Goal: Information Seeking & Learning: Learn about a topic

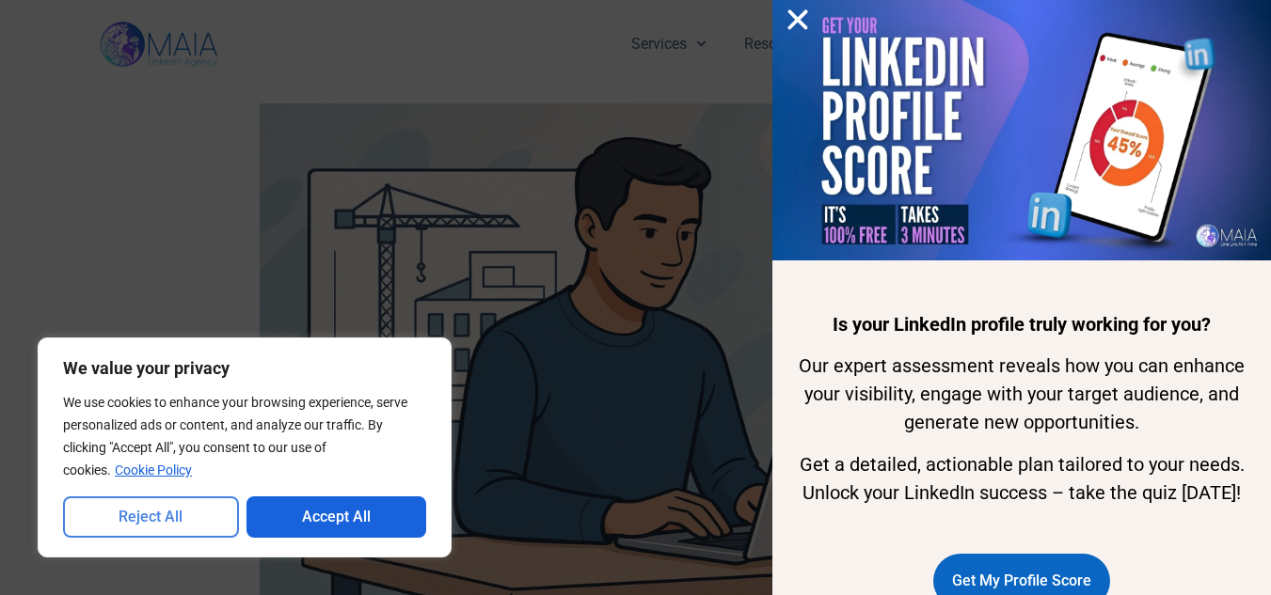
click at [139, 506] on button "Reject All" at bounding box center [151, 517] width 176 height 41
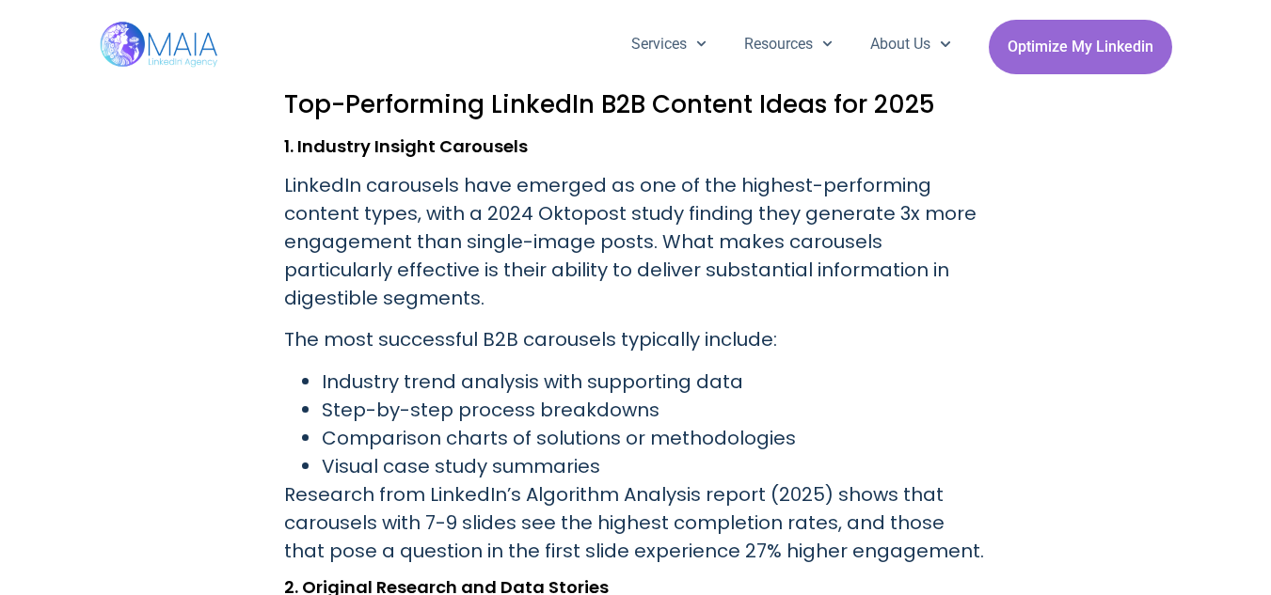
scroll to position [1572, 0]
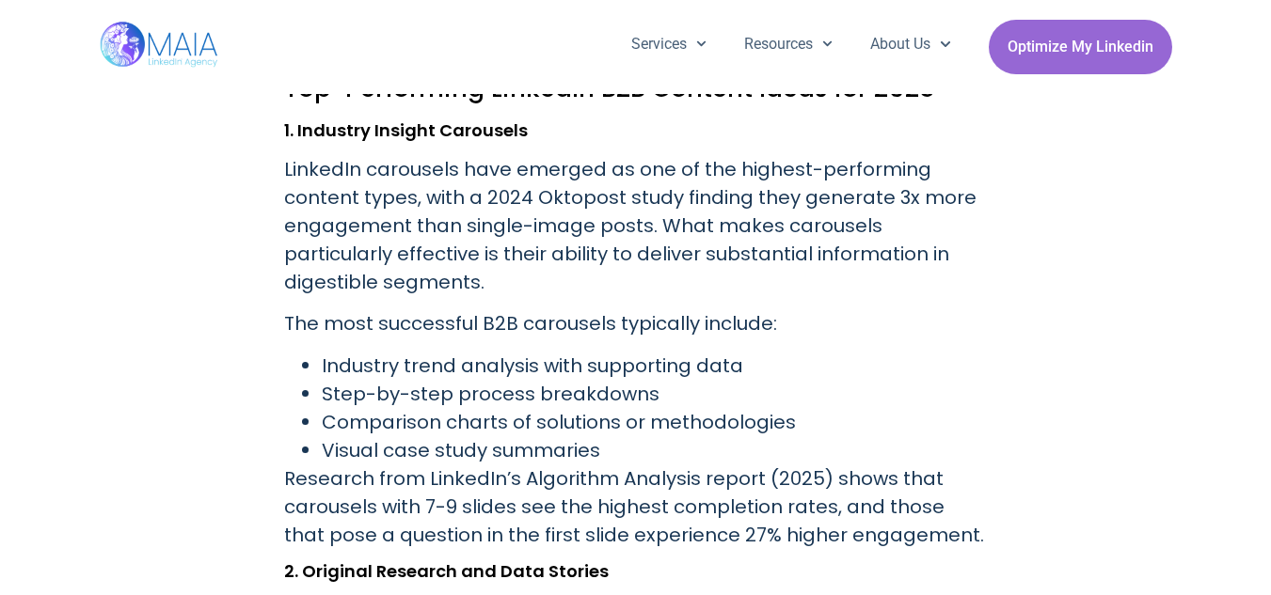
click at [570, 314] on p "The most successful B2B carousels typically include:" at bounding box center [636, 323] width 704 height 28
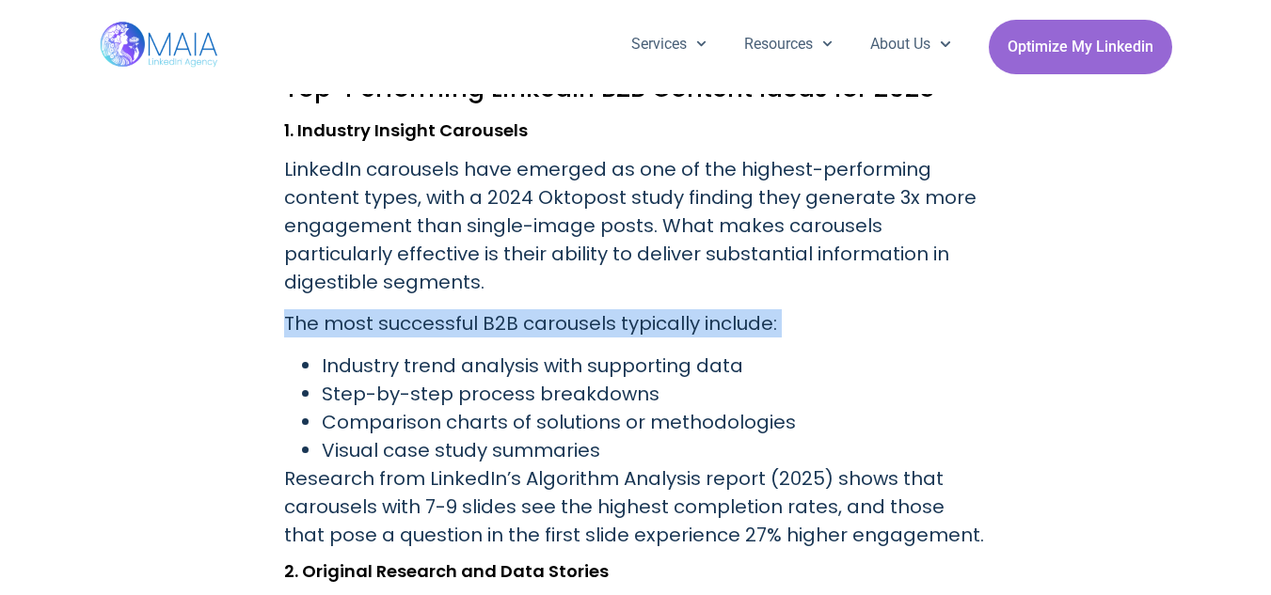
click at [570, 314] on p "The most successful B2B carousels typically include:" at bounding box center [636, 323] width 704 height 28
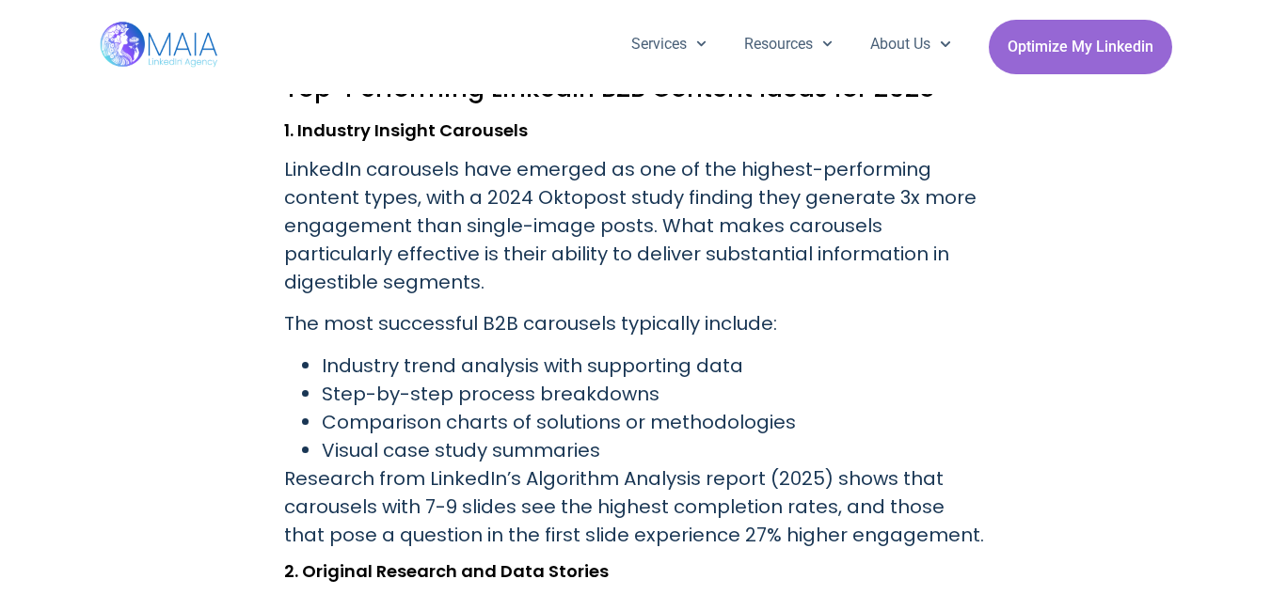
click at [554, 355] on li "Industry trend analysis with supporting data" at bounding box center [655, 366] width 666 height 28
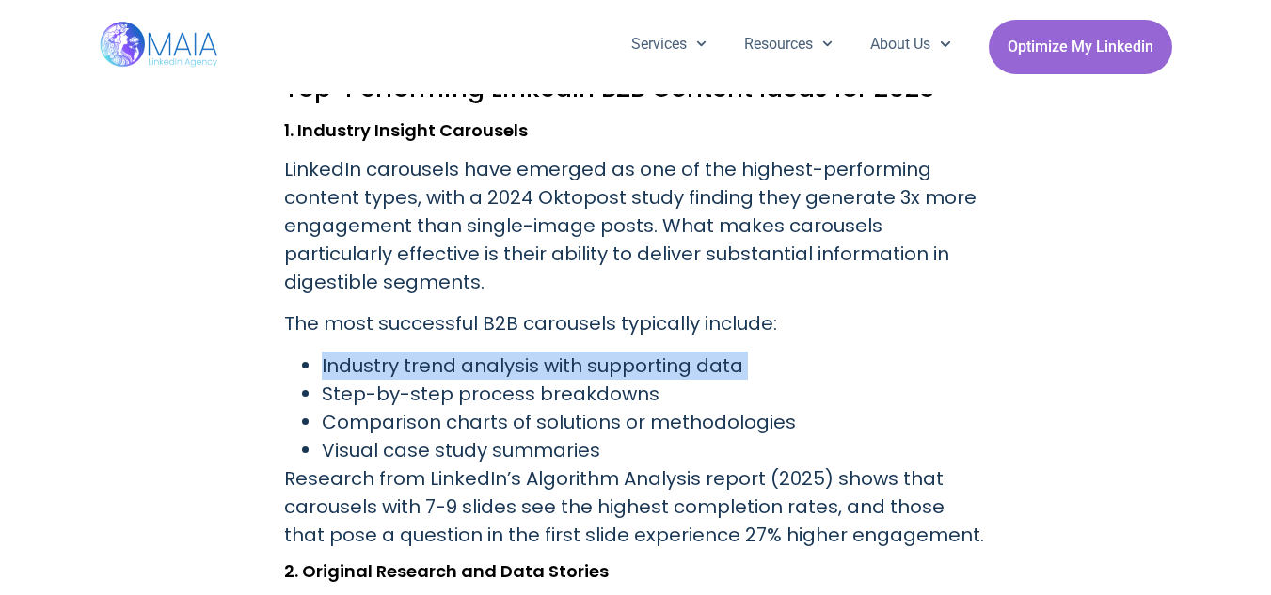
click at [554, 355] on li "Industry trend analysis with supporting data" at bounding box center [655, 366] width 666 height 28
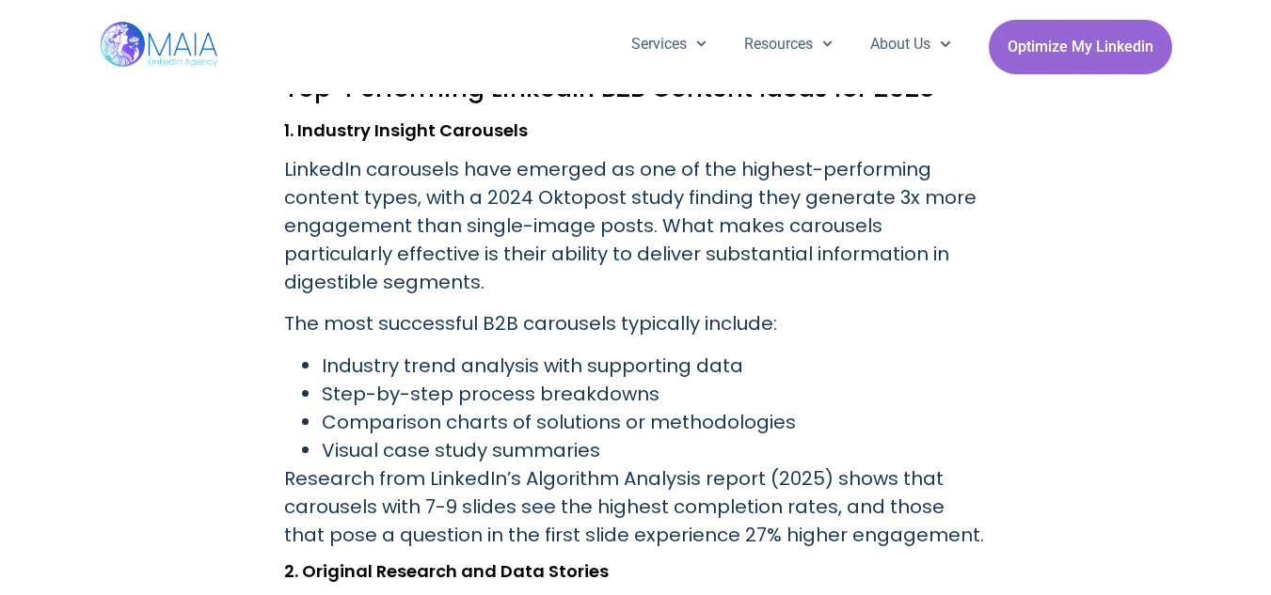
click at [560, 390] on li "Step-by-step process breakdowns" at bounding box center [655, 394] width 666 height 28
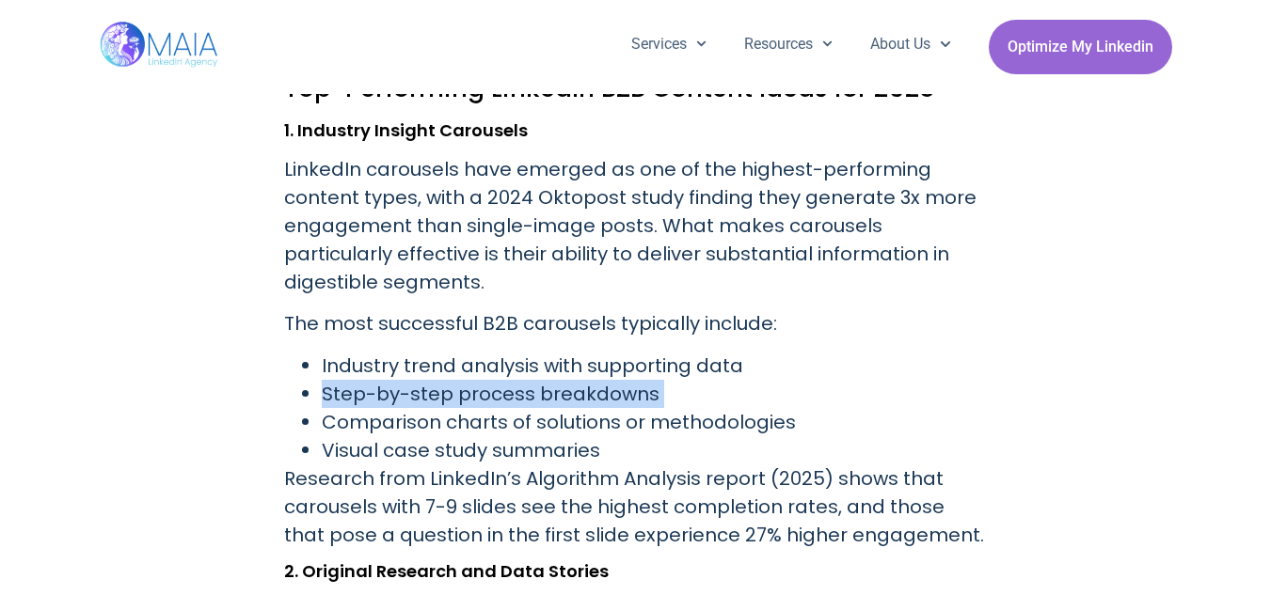
click at [560, 390] on li "Step-by-step process breakdowns" at bounding box center [655, 394] width 666 height 28
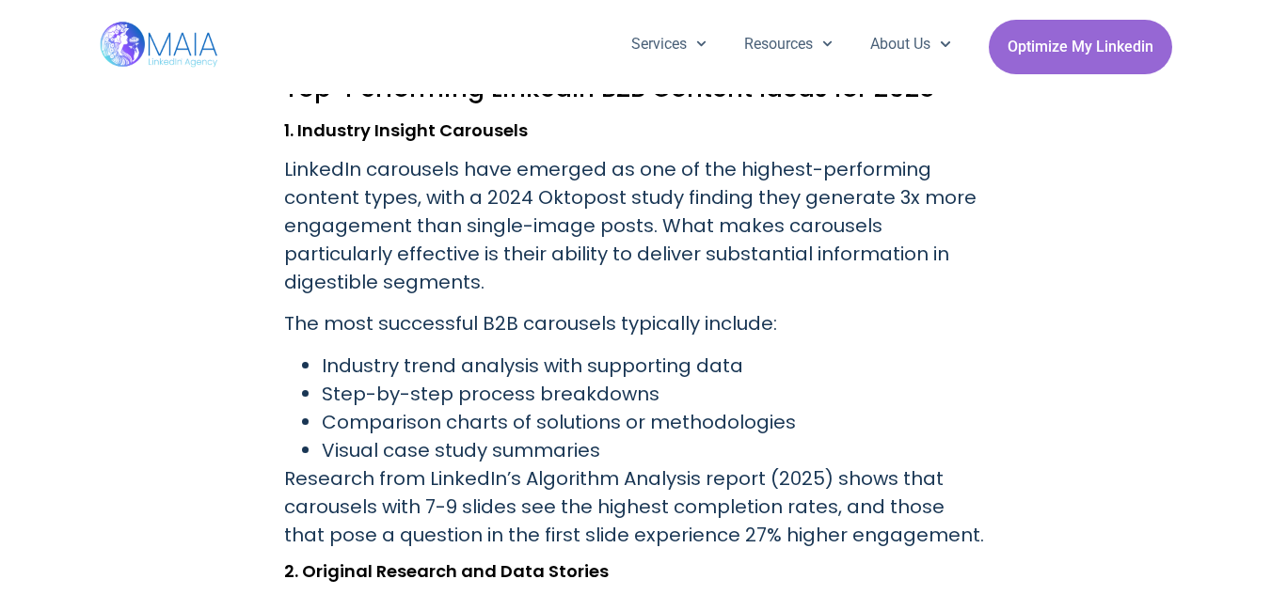
click at [552, 431] on li "Comparison charts of solutions or methodologies" at bounding box center [655, 422] width 666 height 28
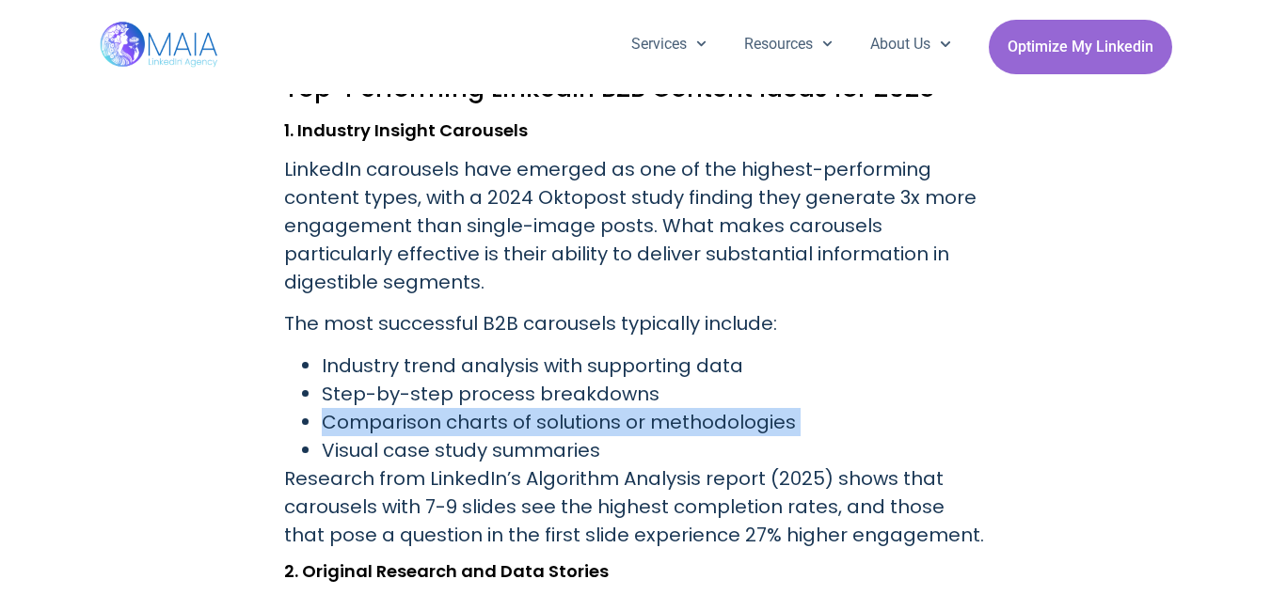
click at [552, 431] on li "Comparison charts of solutions or methodologies" at bounding box center [655, 422] width 666 height 28
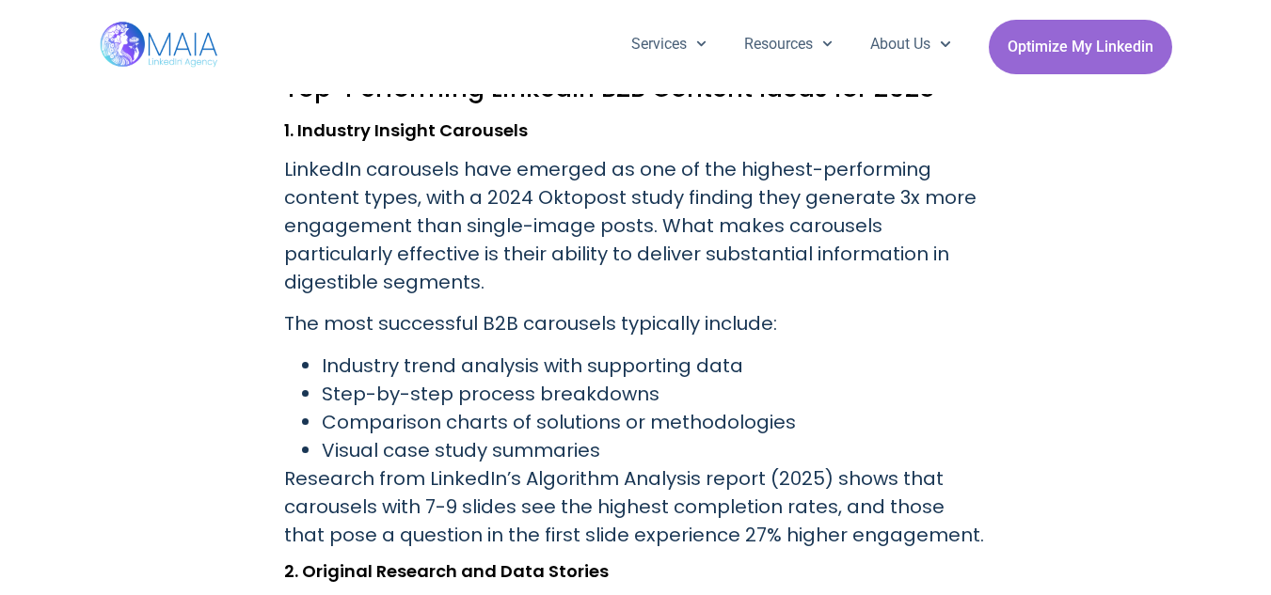
click at [547, 452] on li "Visual case study summaries" at bounding box center [655, 450] width 666 height 28
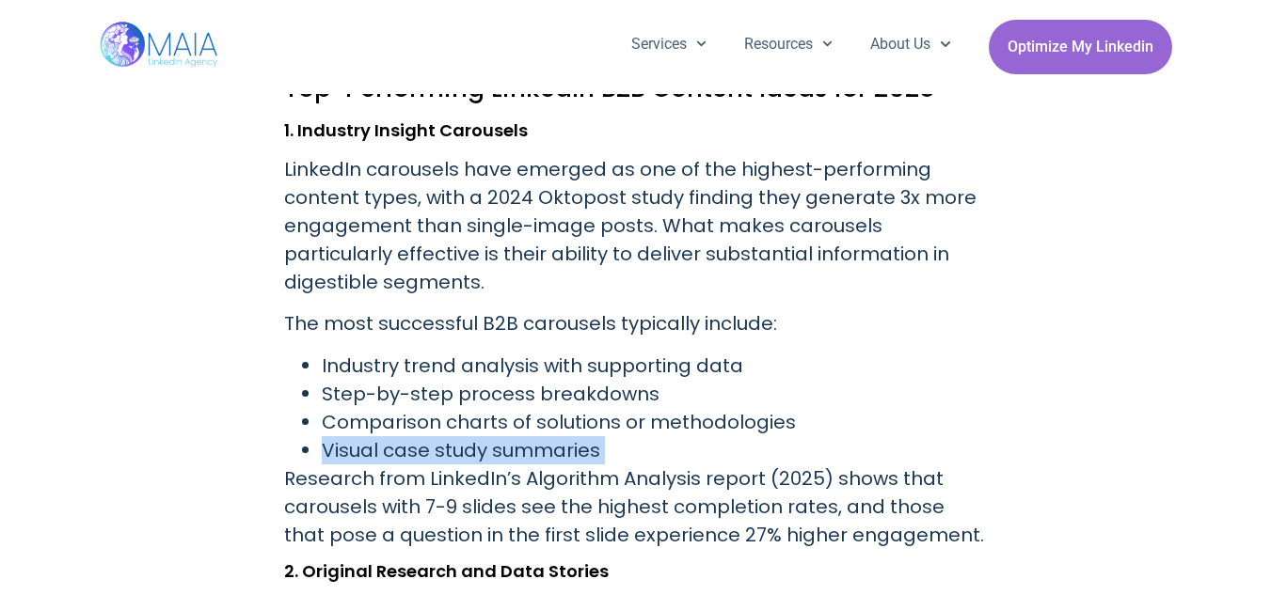
click at [547, 452] on li "Visual case study summaries" at bounding box center [655, 450] width 666 height 28
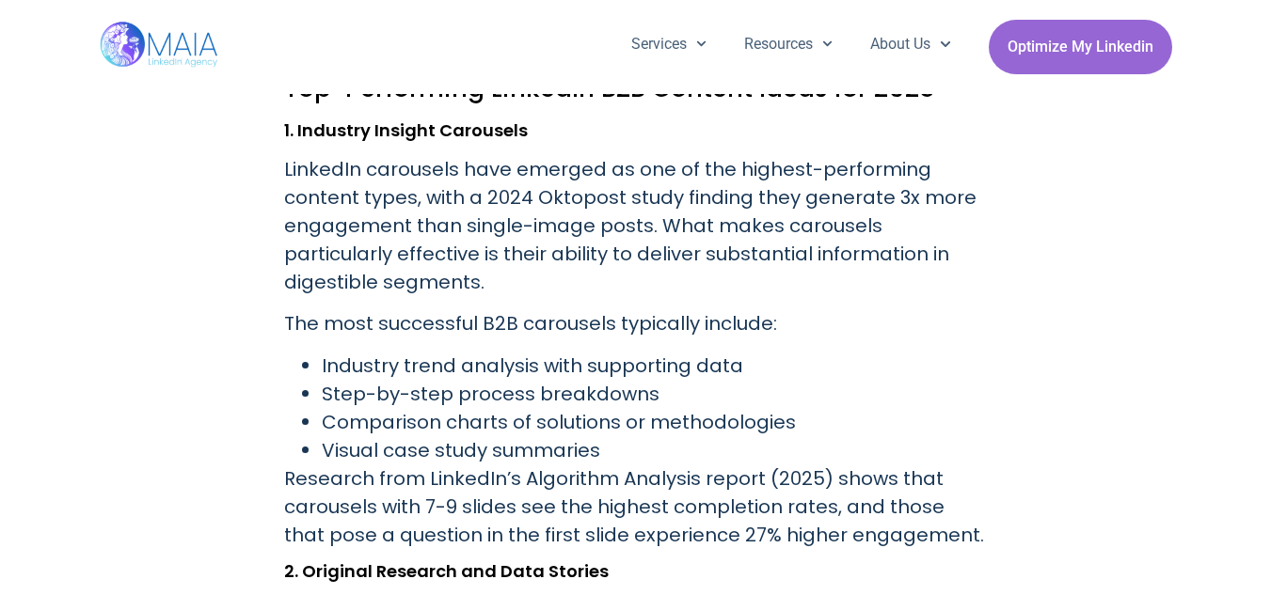
click at [557, 490] on p "Research from LinkedIn’s Algorithm Analysis report (2025) shows that carousels …" at bounding box center [636, 507] width 704 height 85
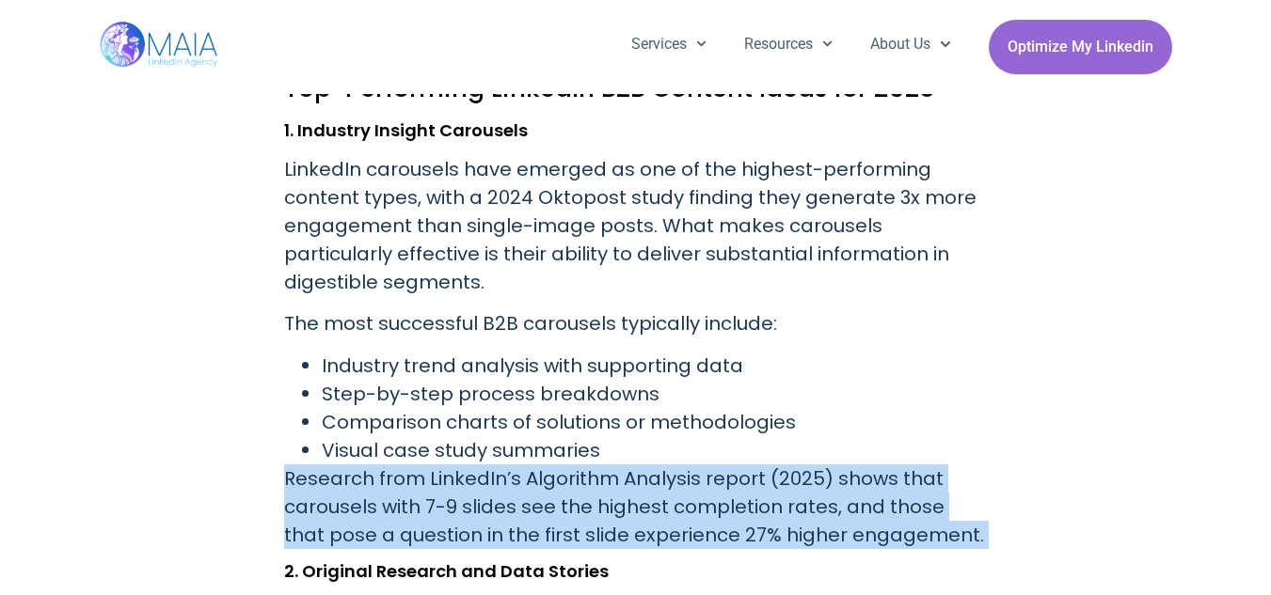
click at [557, 490] on p "Research from LinkedIn’s Algorithm Analysis report (2025) shows that carousels …" at bounding box center [636, 507] width 704 height 85
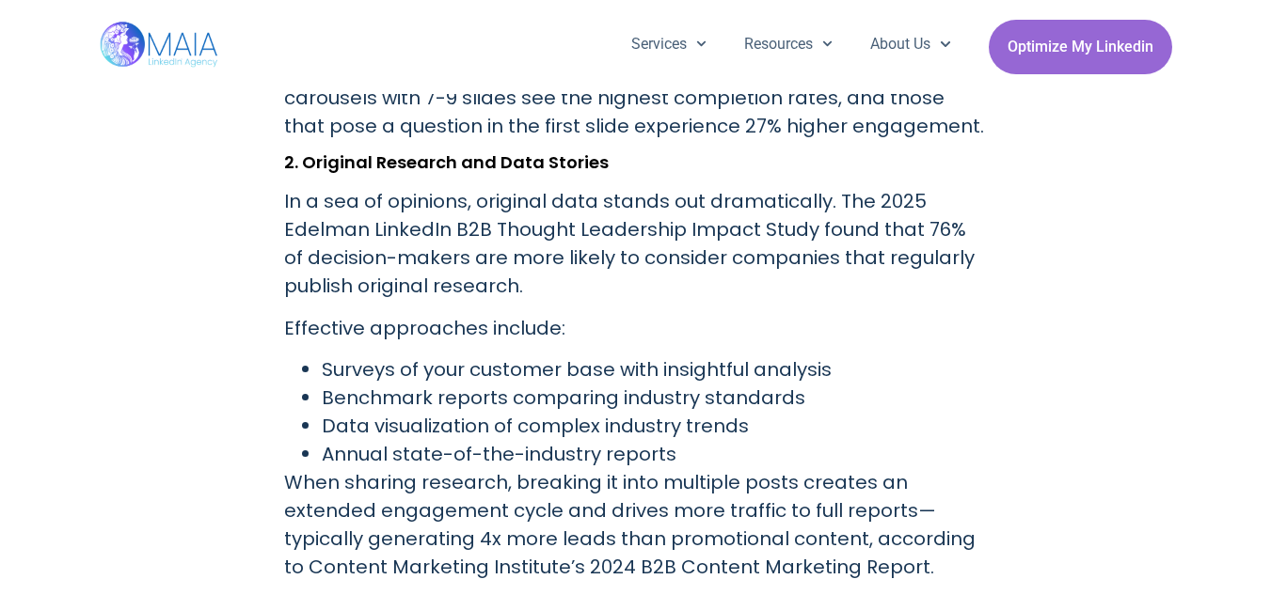
scroll to position [1948, 0]
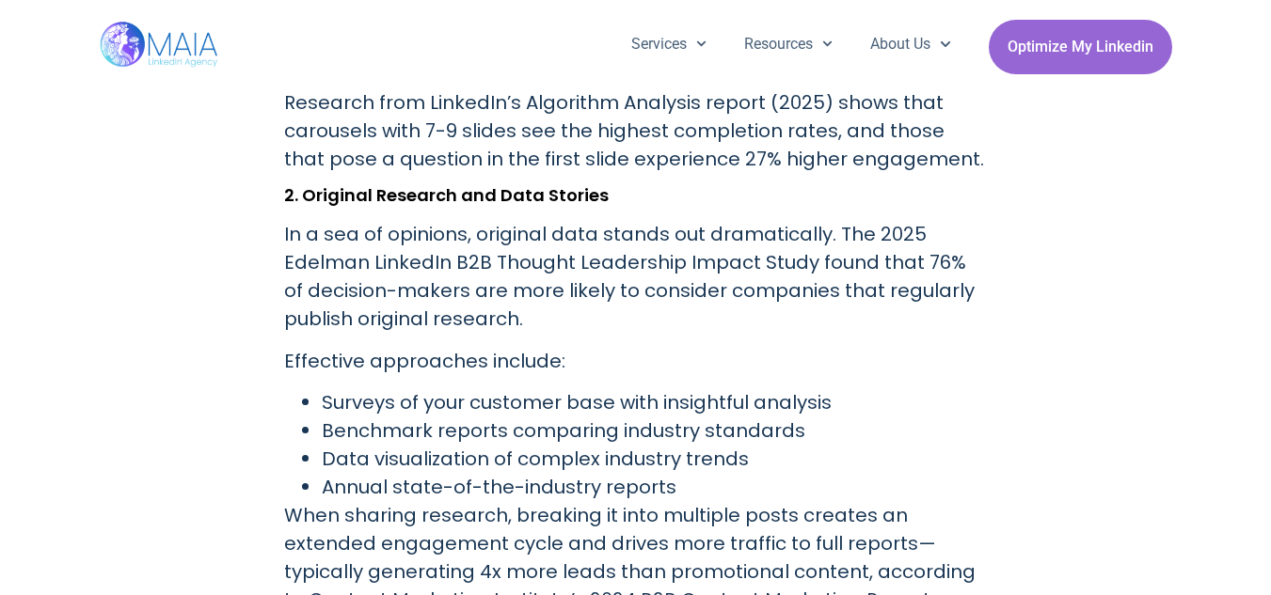
click at [587, 260] on p "In a sea of opinions, original data stands out dramatically. The 2025 Edelman L…" at bounding box center [636, 276] width 704 height 113
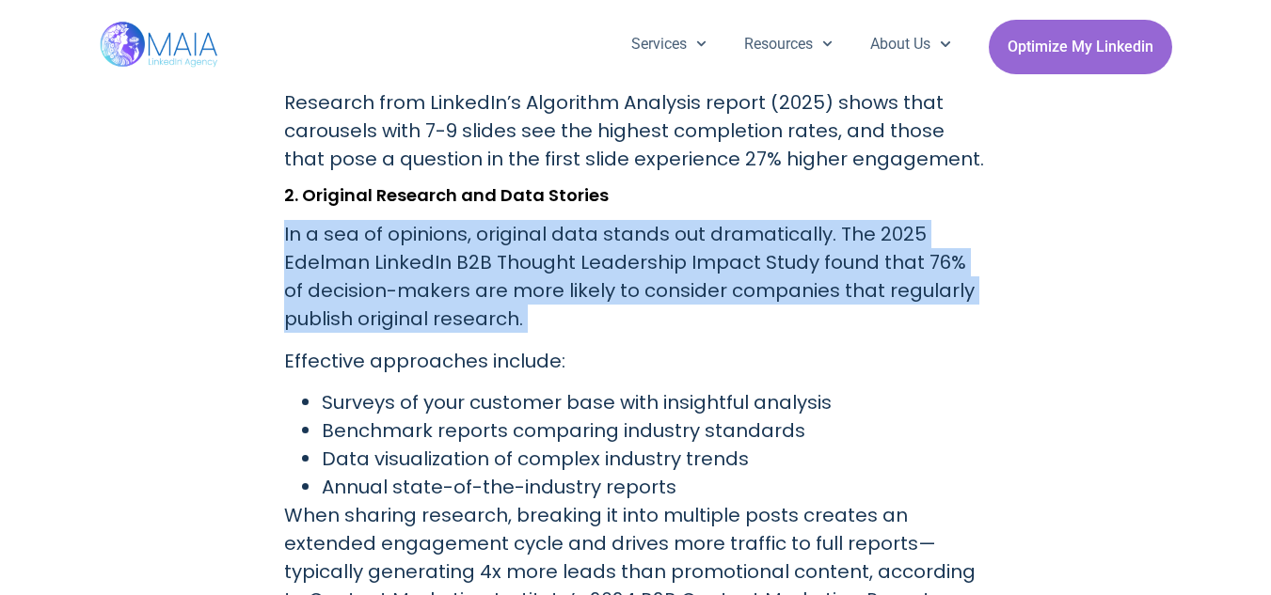
click at [587, 260] on p "In a sea of opinions, original data stands out dramatically. The 2025 Edelman L…" at bounding box center [636, 276] width 704 height 113
